Goal: Navigation & Orientation: Find specific page/section

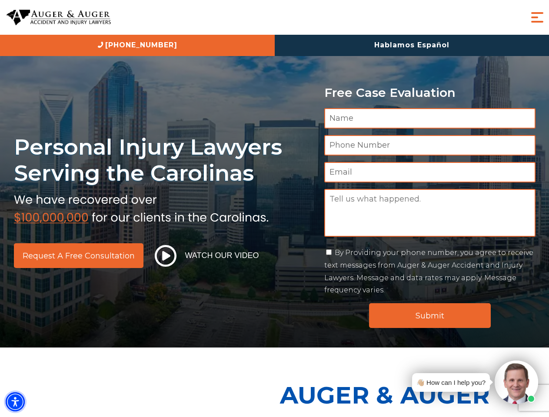
click at [15, 402] on img "Accessibility Menu" at bounding box center [15, 401] width 19 height 19
